Goal: Check status: Check status

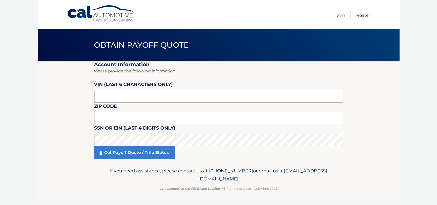
click at [121, 95] on input "text" at bounding box center [218, 96] width 249 height 13
click at [144, 118] on input "text" at bounding box center [218, 118] width 249 height 13
type input "11783"
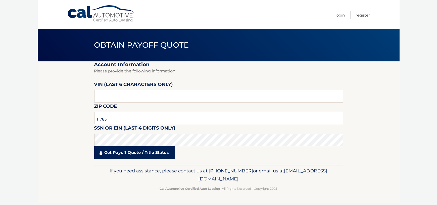
click at [132, 149] on link "Get Payoff Quote / Title Status" at bounding box center [134, 153] width 80 height 13
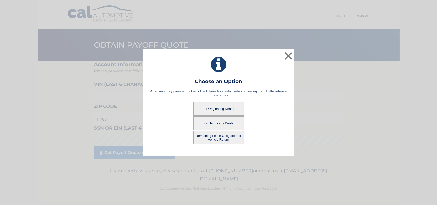
click at [227, 109] on button "For Originating Dealer" at bounding box center [218, 109] width 50 height 14
click at [212, 105] on button "For Originating Dealer" at bounding box center [218, 109] width 50 height 14
